Goal: Obtain resource: Obtain resource

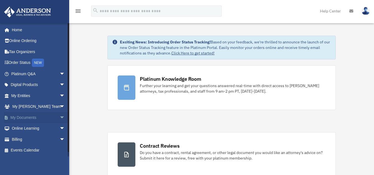
click at [49, 121] on link "My Documents arrow_drop_down" at bounding box center [39, 117] width 70 height 11
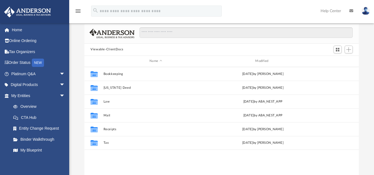
scroll to position [122, 270]
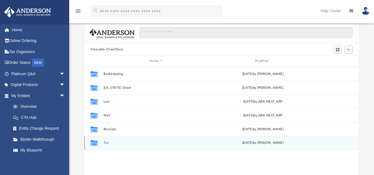
click at [112, 141] on div "Collaborated Folder Tax Wed Aug 27 2025 by Mohammed Kaka" at bounding box center [221, 143] width 274 height 14
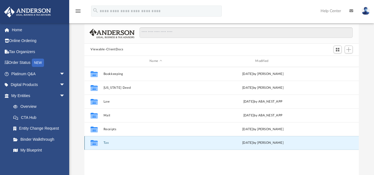
click at [105, 142] on button "Tax" at bounding box center [156, 143] width 105 height 4
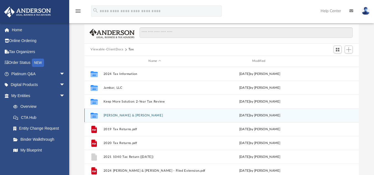
click at [141, 116] on button "Peterson, Christopher & Stephanie" at bounding box center [155, 116] width 103 height 4
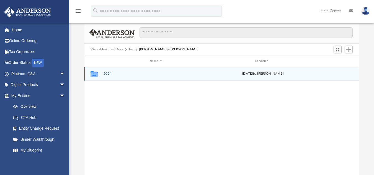
click at [109, 79] on div "Collaborated Folder 2024 Wed Aug 27 2025 by Mohammed Kaka" at bounding box center [221, 74] width 274 height 14
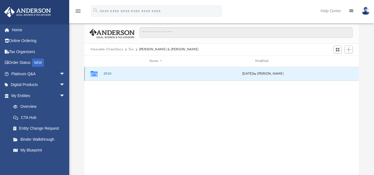
click at [109, 73] on button "2024" at bounding box center [156, 74] width 105 height 4
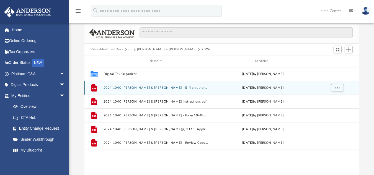
click at [202, 84] on div "File 2024 1040 Peterson, Christopher & Stephanie - E-file authorisation - pleas…" at bounding box center [221, 88] width 274 height 14
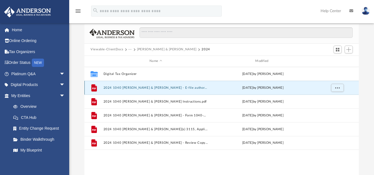
click at [201, 86] on button "2024 1040 Peterson, Christopher & Stephanie - E-file authorisation - please sig…" at bounding box center [156, 88] width 105 height 4
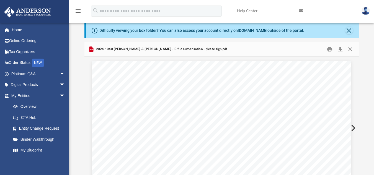
scroll to position [0, 0]
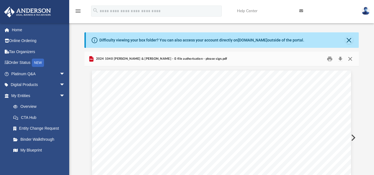
drag, startPoint x: 353, startPoint y: 61, endPoint x: 350, endPoint y: 63, distance: 3.2
click at [352, 62] on button "Close" at bounding box center [350, 59] width 10 height 9
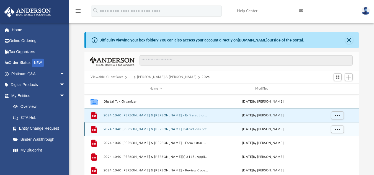
click at [182, 130] on button "2024 1040 Peterson, Christopher & Stephanie - Filing Instructions.pdf" at bounding box center [156, 129] width 105 height 4
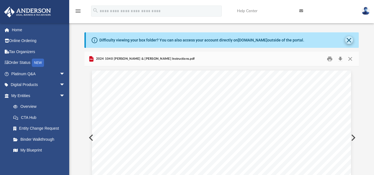
click at [353, 38] on div "Difficulty viewing your box folder? You can also access your account directly o…" at bounding box center [222, 40] width 273 height 16
drag, startPoint x: 350, startPoint y: 39, endPoint x: 349, endPoint y: 44, distance: 4.5
click at [350, 40] on button "Close" at bounding box center [349, 40] width 8 height 8
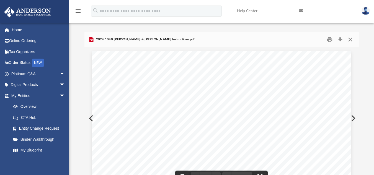
click at [350, 42] on button "Close" at bounding box center [350, 39] width 10 height 9
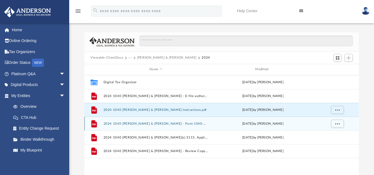
click at [206, 124] on button "2024 1040 Peterson, Christopher & Stephanie - Form 1040-ES Payment Voucher.pdf" at bounding box center [156, 124] width 105 height 4
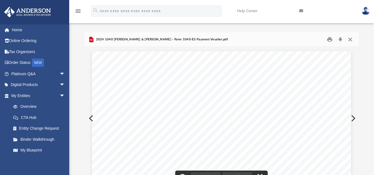
click at [351, 40] on button "Close" at bounding box center [350, 39] width 10 height 9
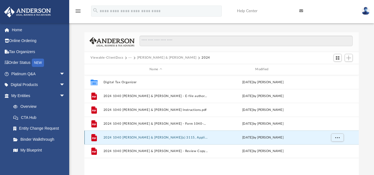
click at [196, 139] on button "2024 1040 Peterson, Christopher & Stephanie - Form(s) 3115, Application for Cha…" at bounding box center [156, 138] width 105 height 4
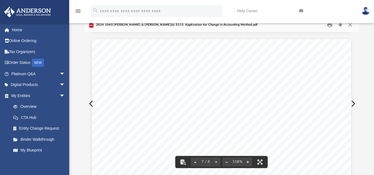
scroll to position [2275, 0]
click at [351, 26] on button "Close" at bounding box center [350, 24] width 10 height 9
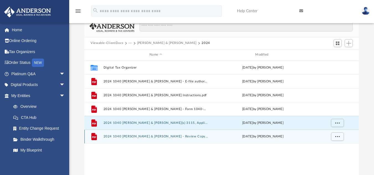
click at [195, 137] on button "2024 1040 Peterson, Christopher & Stephanie - Review Copy.pdf" at bounding box center [156, 137] width 105 height 4
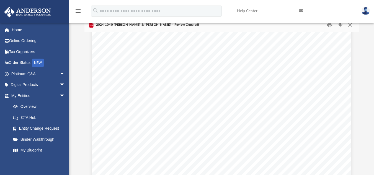
scroll to position [2550, 0]
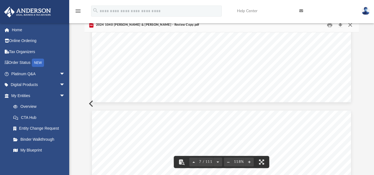
click at [351, 25] on button "Close" at bounding box center [350, 24] width 10 height 9
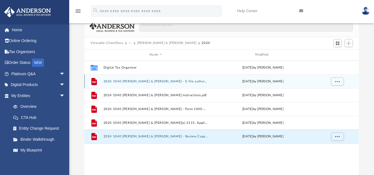
click at [179, 83] on button "2024 1040 Peterson, Christopher & Stephanie - E-file authorisation - please sig…" at bounding box center [156, 81] width 105 height 4
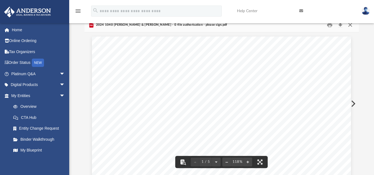
click at [350, 30] on div "2024 1040 Peterson, Christopher & Stephanie - E-file authorisation - please sig…" at bounding box center [221, 25] width 274 height 15
click at [348, 23] on nav "menu search Site Menu add cspeterson24@gmail.com My Profile Reset Password Logo…" at bounding box center [187, 11] width 374 height 23
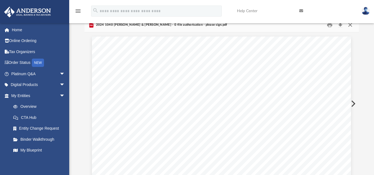
click at [351, 26] on button "Close" at bounding box center [350, 24] width 10 height 9
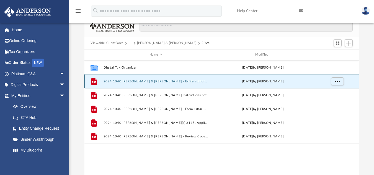
click at [203, 80] on button "2024 1040 Peterson, Christopher & Stephanie - E-file authorisation - please sig…" at bounding box center [156, 81] width 105 height 4
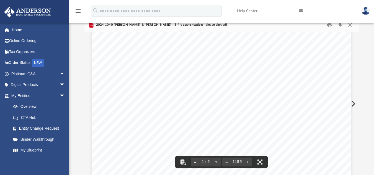
scroll to position [415, 0]
click at [351, 25] on button "Close" at bounding box center [350, 24] width 10 height 9
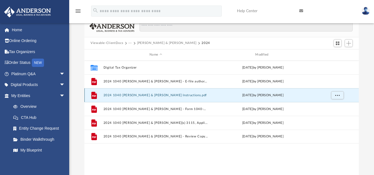
click at [202, 94] on button "2024 1040 Peterson, Christopher & Stephanie - Filing Instructions.pdf" at bounding box center [156, 95] width 105 height 4
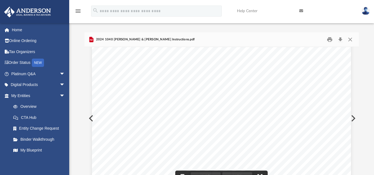
scroll to position [166, 0]
click at [348, 40] on button "Close" at bounding box center [350, 39] width 10 height 9
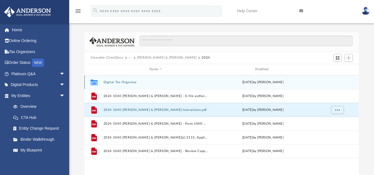
click at [132, 85] on div "Collaborated Folder Digital Tax Organizer Tue Aug 26 2025 by Josh Rodriguez" at bounding box center [221, 82] width 274 height 14
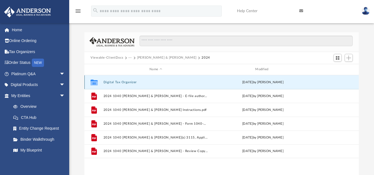
click at [130, 80] on div "Collaborated Folder Digital Tax Organizer Tue Aug 26 2025 by Josh Rodriguez" at bounding box center [221, 82] width 274 height 14
click at [130, 86] on div "Collaborated Folder Digital Tax Organizer Tue Aug 26 2025 by Josh Rodriguez" at bounding box center [221, 82] width 274 height 14
click at [130, 82] on button "Digital Tax Organizer" at bounding box center [156, 82] width 105 height 4
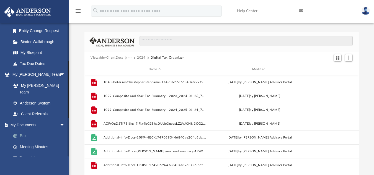
scroll to position [111, 0]
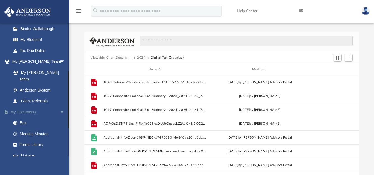
click at [36, 107] on link "My Documents arrow_drop_down" at bounding box center [39, 112] width 70 height 11
click at [141, 58] on button "2024" at bounding box center [141, 57] width 9 height 5
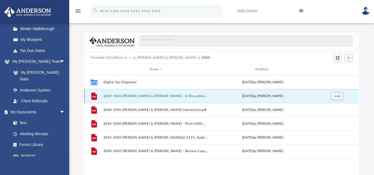
click at [184, 96] on button "2024 1040 Peterson, Christopher & Stephanie - E-file authorisation - please sig…" at bounding box center [156, 96] width 105 height 4
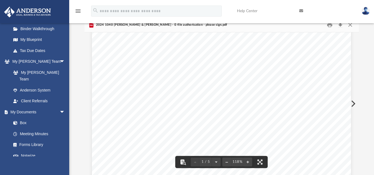
scroll to position [0, 0]
click at [352, 25] on button "Close" at bounding box center [350, 24] width 10 height 9
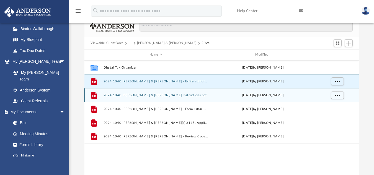
click at [192, 92] on div "File 2024 1040 Peterson, Christopher & Stephanie - Filing Instructions.pdf Wed …" at bounding box center [221, 95] width 274 height 14
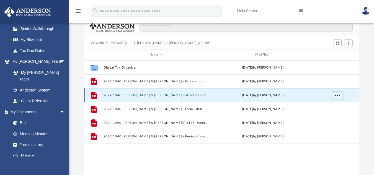
click at [196, 97] on button "2024 1040 Peterson, Christopher & Stephanie - Filing Instructions.pdf" at bounding box center [156, 95] width 105 height 4
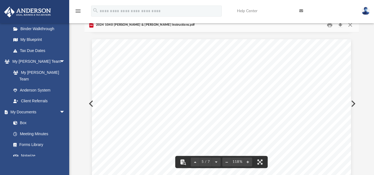
scroll to position [1440, 0]
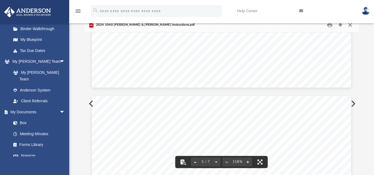
click at [354, 27] on button "Close" at bounding box center [350, 24] width 10 height 9
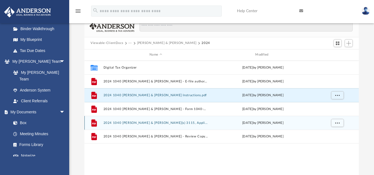
click at [192, 122] on button "2024 1040 Peterson, Christopher & Stephanie - Form(s) 3115, Application for Cha…" at bounding box center [156, 123] width 105 height 4
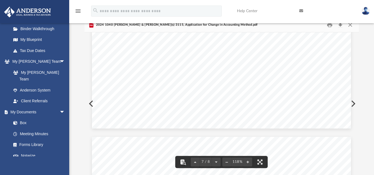
scroll to position [2496, 0]
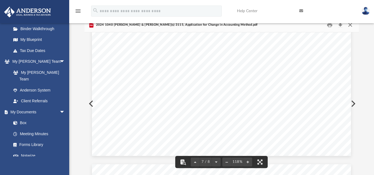
click at [350, 26] on button "Close" at bounding box center [350, 24] width 10 height 9
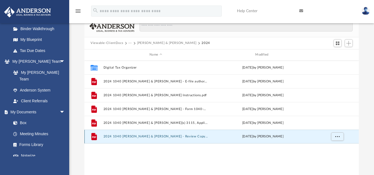
click at [181, 136] on button "2024 1040 Peterson, Christopher & Stephanie - Review Copy.pdf" at bounding box center [156, 137] width 105 height 4
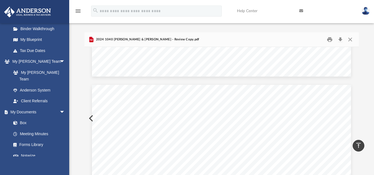
scroll to position [15, 0]
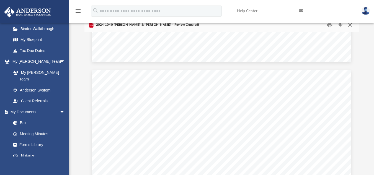
click at [349, 27] on button "Close" at bounding box center [350, 24] width 10 height 9
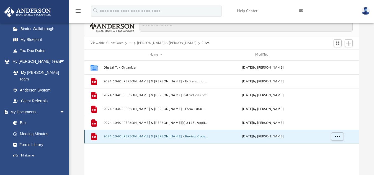
click at [155, 138] on button "2024 1040 Peterson, Christopher & Stephanie - Review Copy.pdf" at bounding box center [156, 137] width 105 height 4
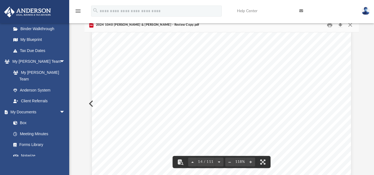
scroll to position [4970, 0]
click at [349, 24] on button "Close" at bounding box center [350, 24] width 10 height 9
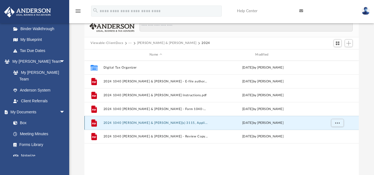
click at [173, 123] on button "2024 1040 Peterson, Christopher & Stephanie - Form(s) 3115, Application for Cha…" at bounding box center [156, 123] width 105 height 4
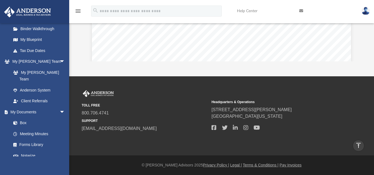
scroll to position [73, 0]
